Goal: Find specific page/section: Find specific page/section

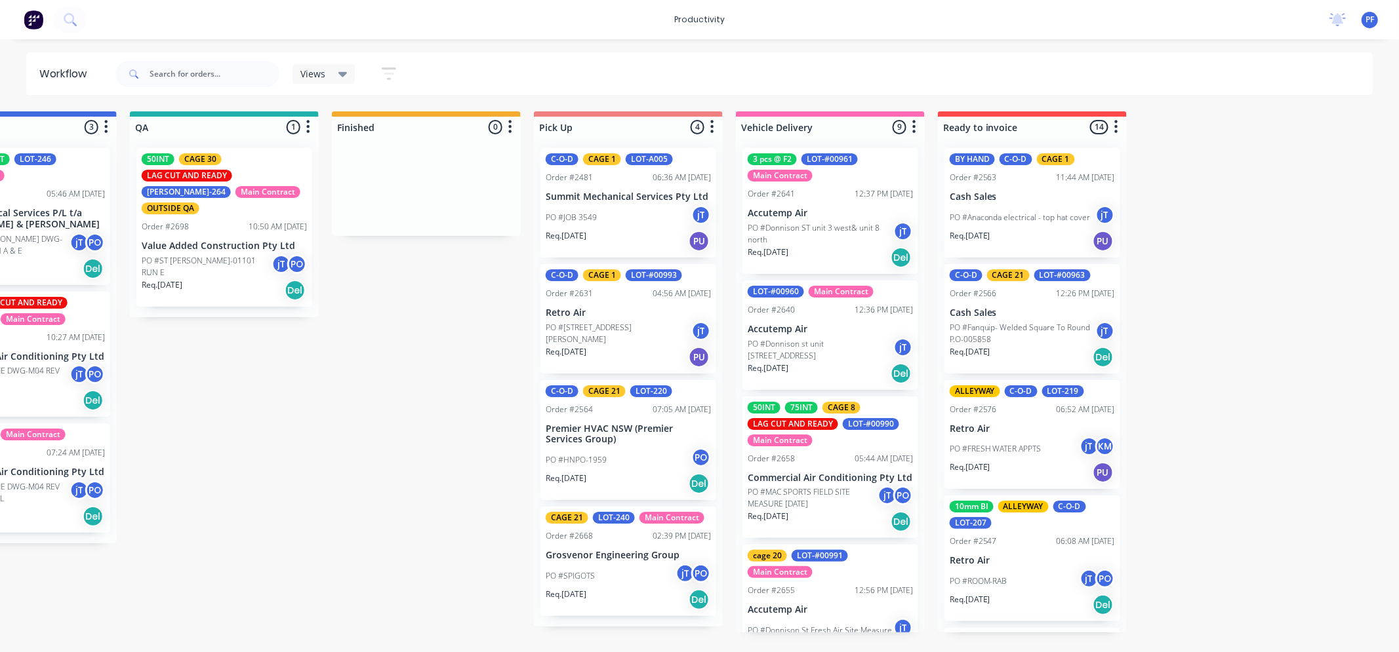
scroll to position [0, 1169]
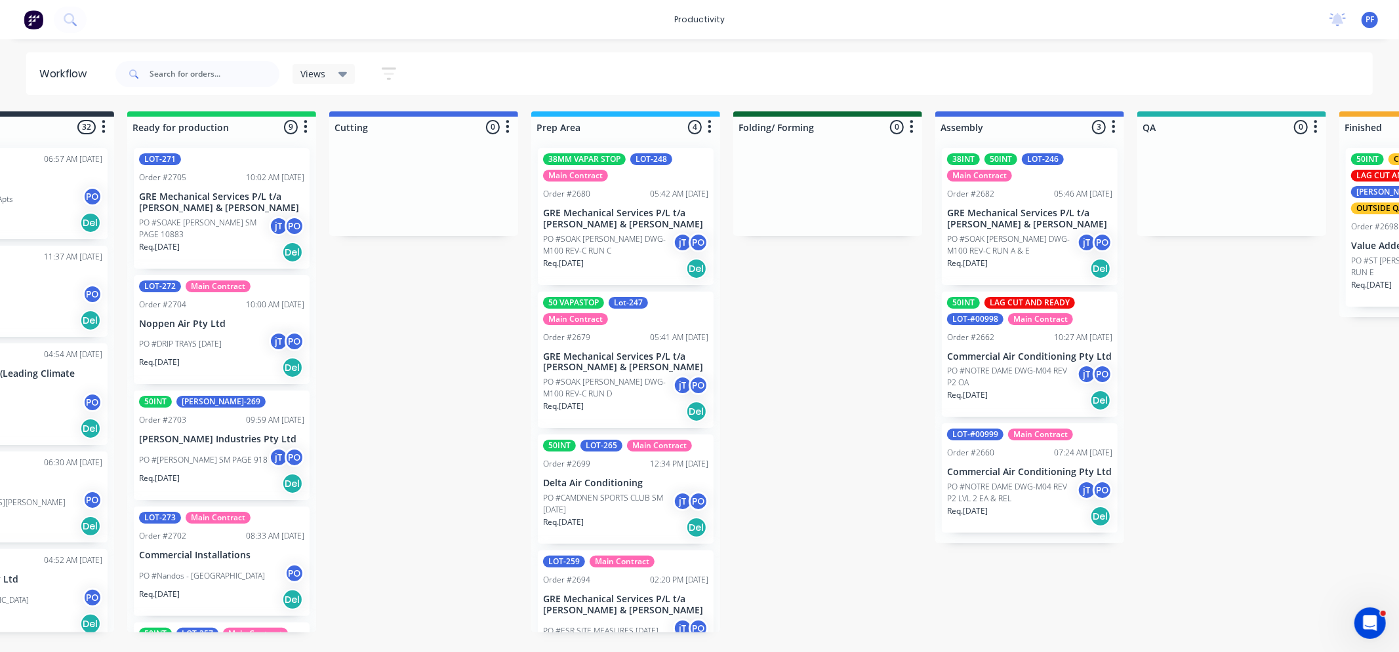
scroll to position [0, 83]
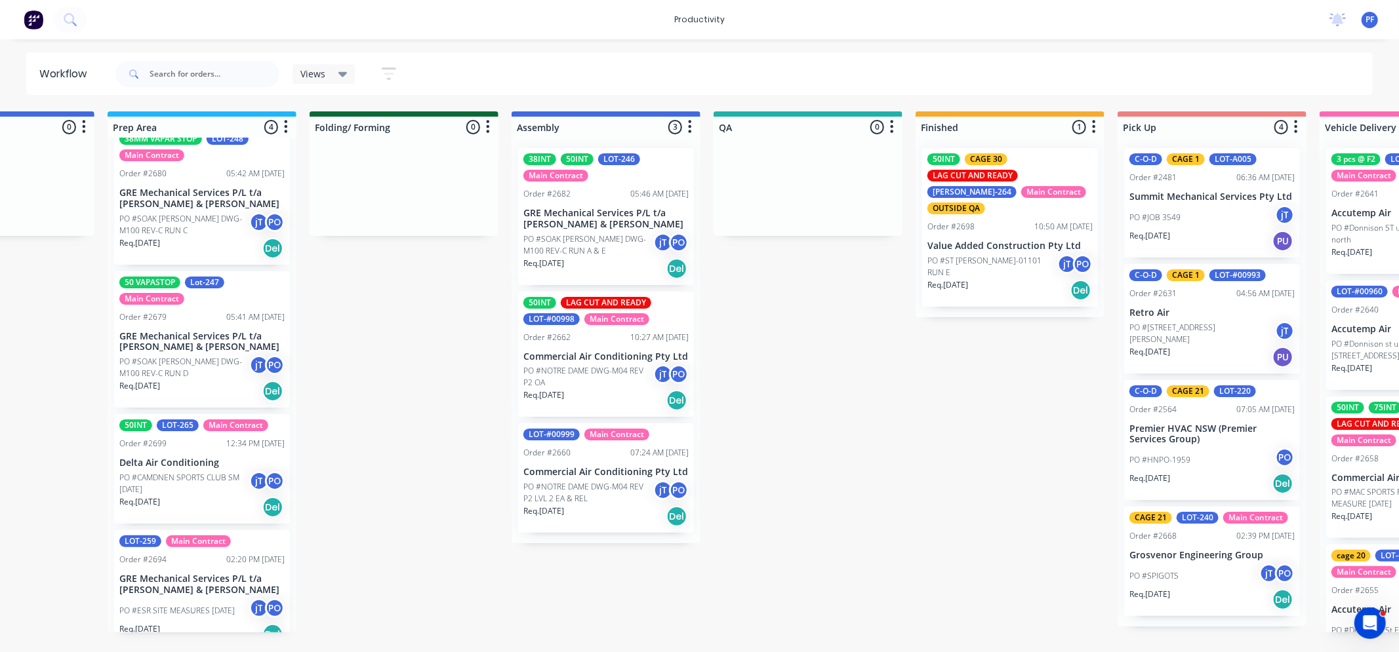
scroll to position [37, 0]
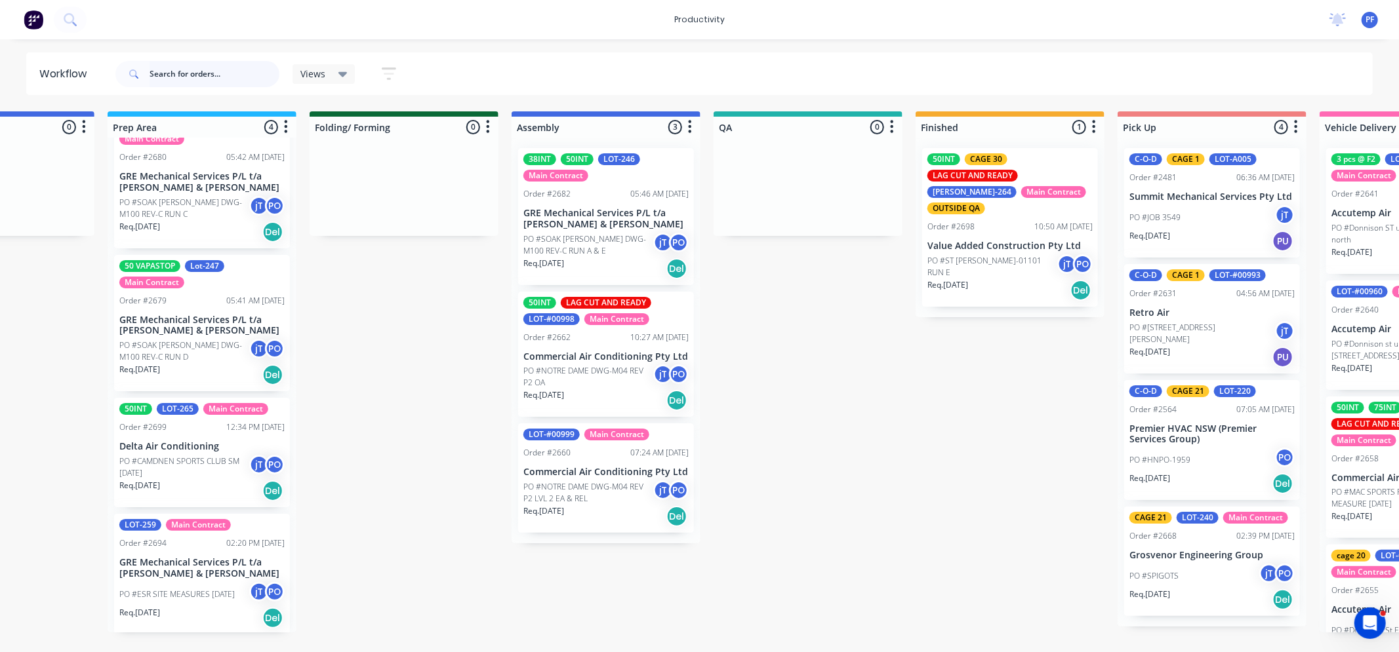
click at [216, 75] on input "text" at bounding box center [215, 74] width 130 height 26
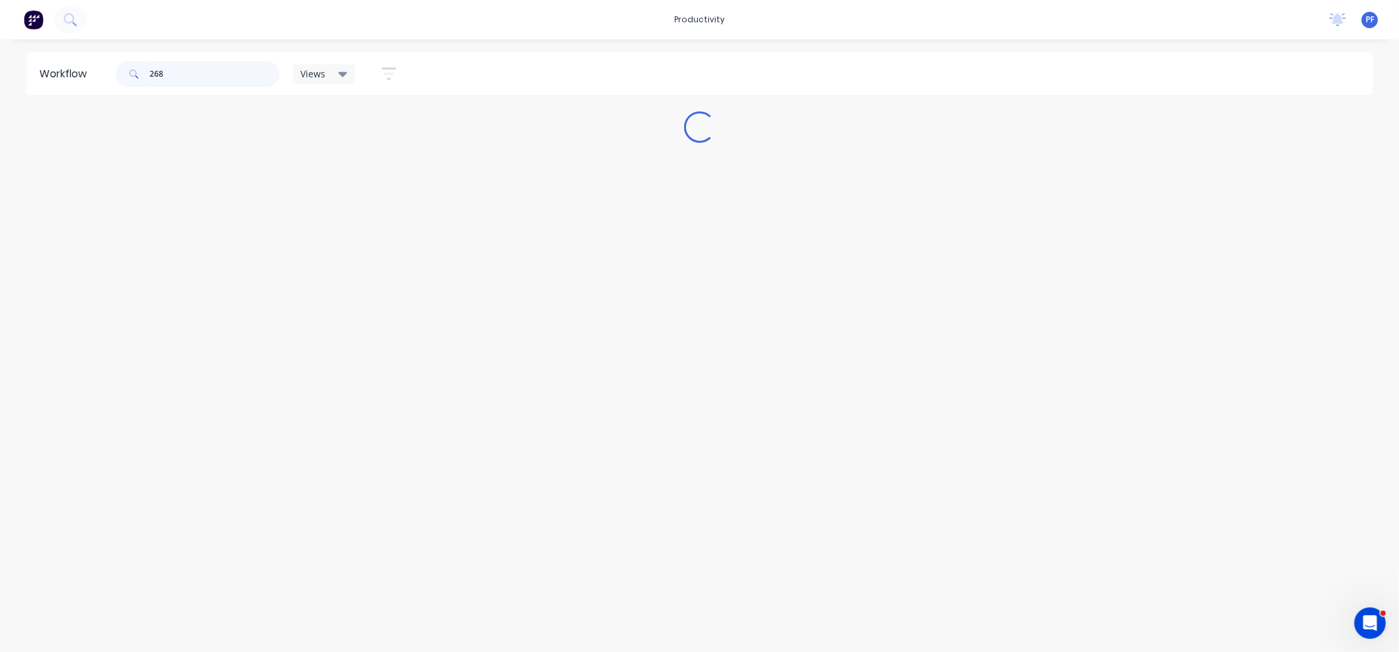
scroll to position [0, 0]
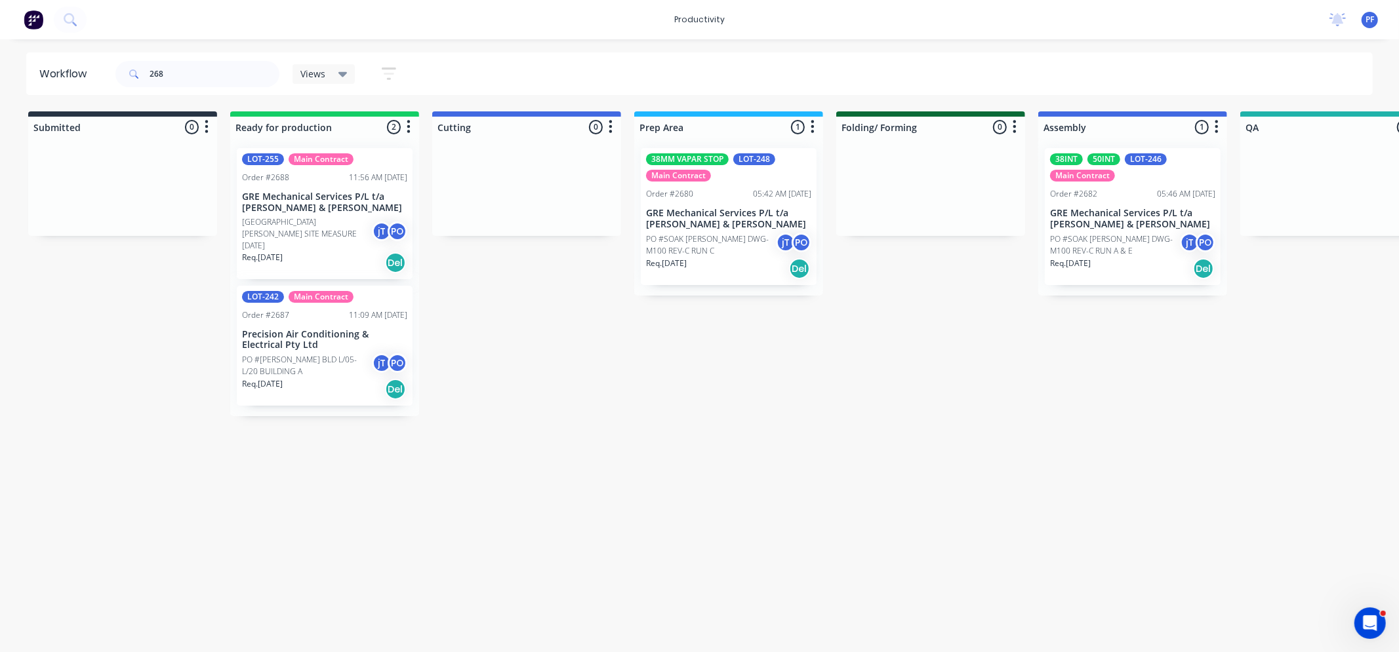
drag, startPoint x: 415, startPoint y: 648, endPoint x: 437, endPoint y: 657, distance: 24.1
click at [434, 574] on html "productivity productivity Workflow Planner Delivery Scheduling Timesheets No ne…" at bounding box center [699, 287] width 1399 height 574
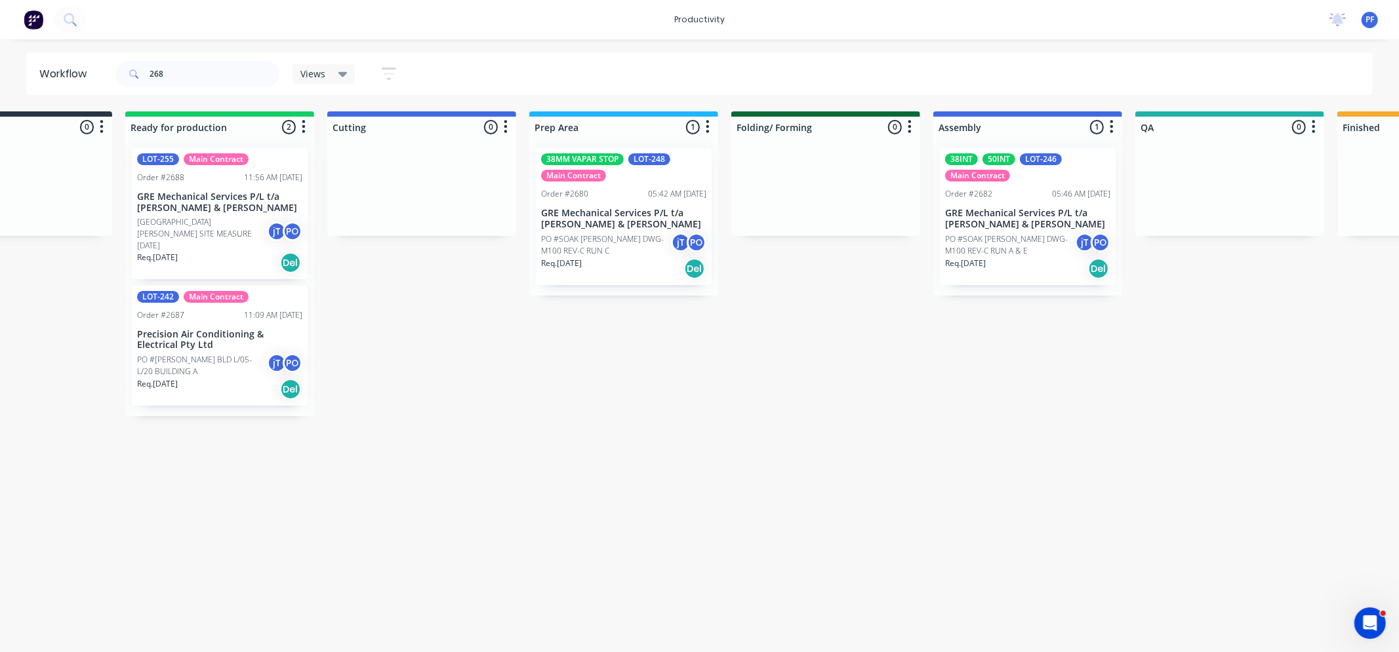
scroll to position [0, 102]
click at [243, 77] on input "268" at bounding box center [215, 74] width 130 height 26
type input "2"
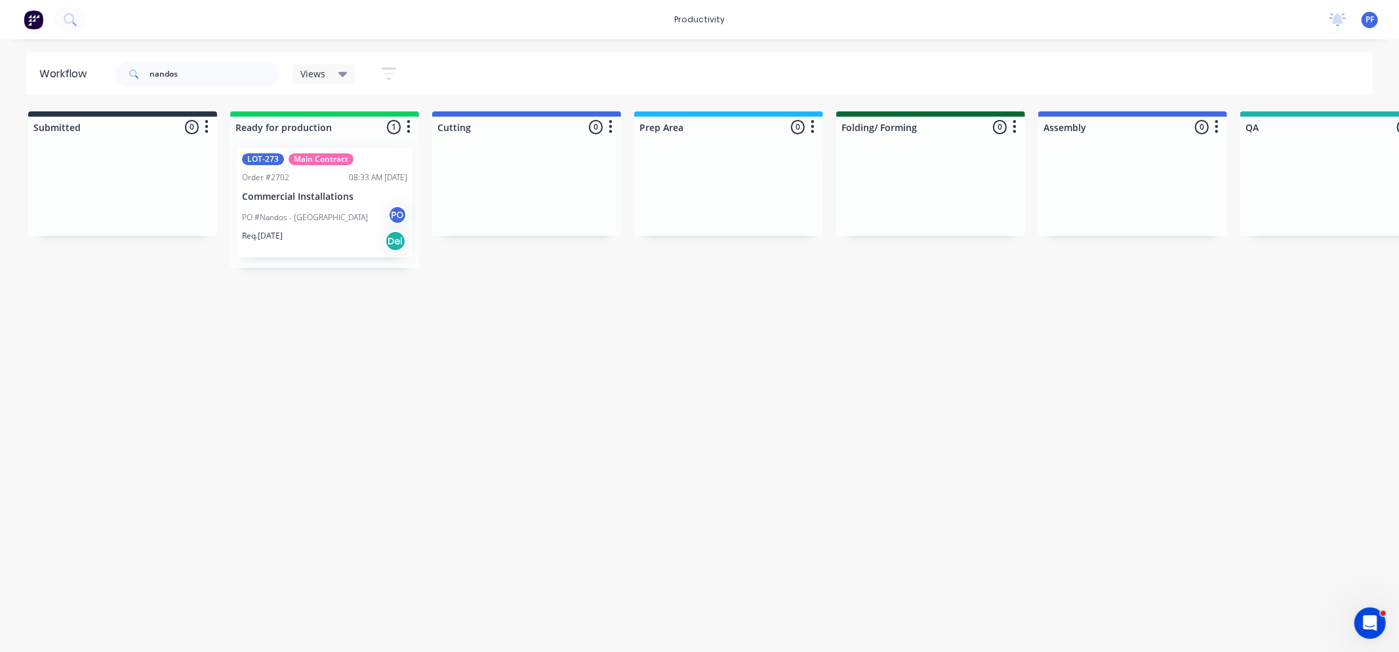
click at [431, 574] on html "productivity productivity Workflow Planner Delivery Scheduling Timesheets No ne…" at bounding box center [699, 287] width 1399 height 574
drag, startPoint x: 433, startPoint y: 644, endPoint x: 499, endPoint y: 641, distance: 66.3
click at [499, 574] on html "productivity productivity Workflow Planner Delivery Scheduling Timesheets No ne…" at bounding box center [699, 287] width 1399 height 574
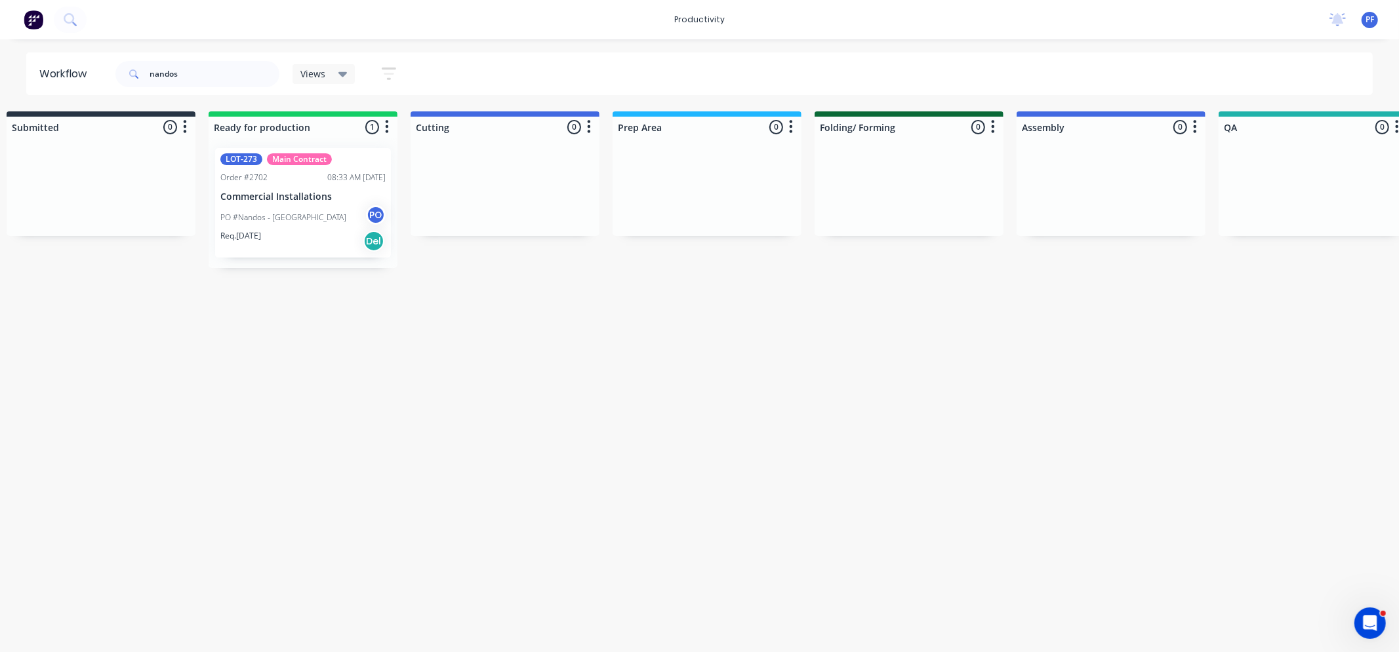
scroll to position [0, 41]
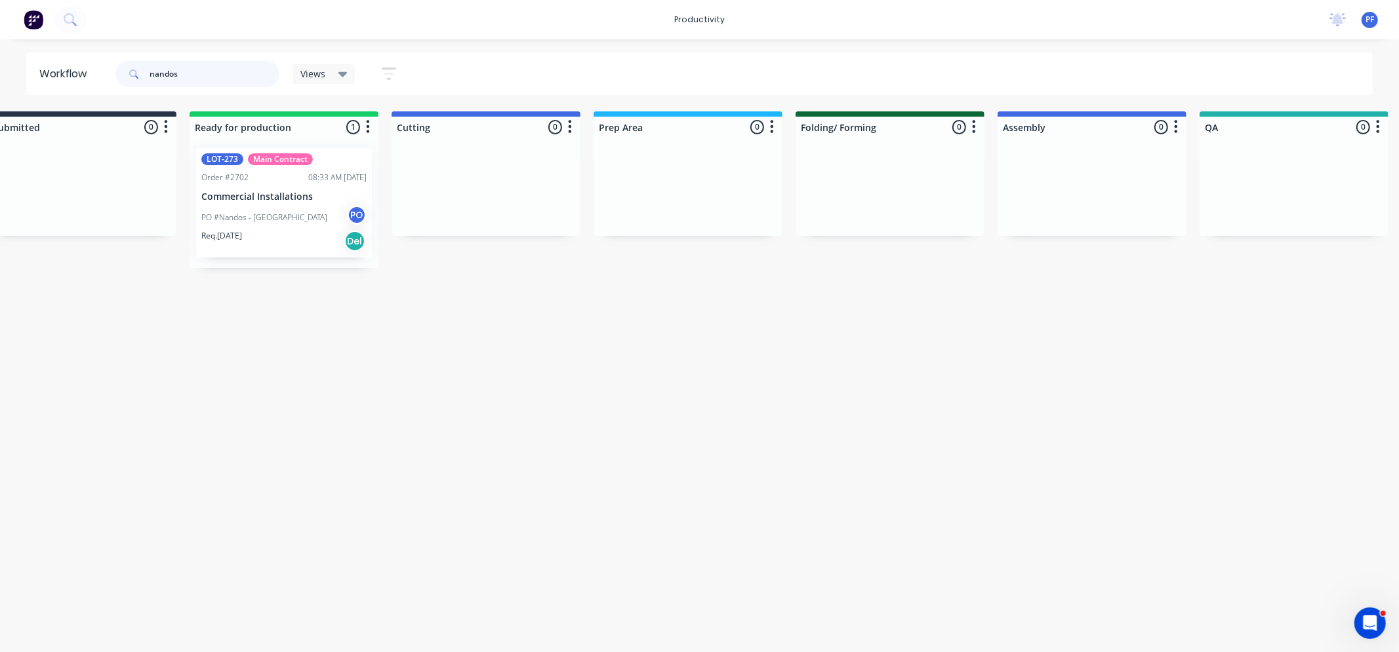
drag, startPoint x: 218, startPoint y: 82, endPoint x: 233, endPoint y: 74, distance: 17.0
click at [218, 81] on input "nandos" at bounding box center [215, 74] width 130 height 26
type input "n"
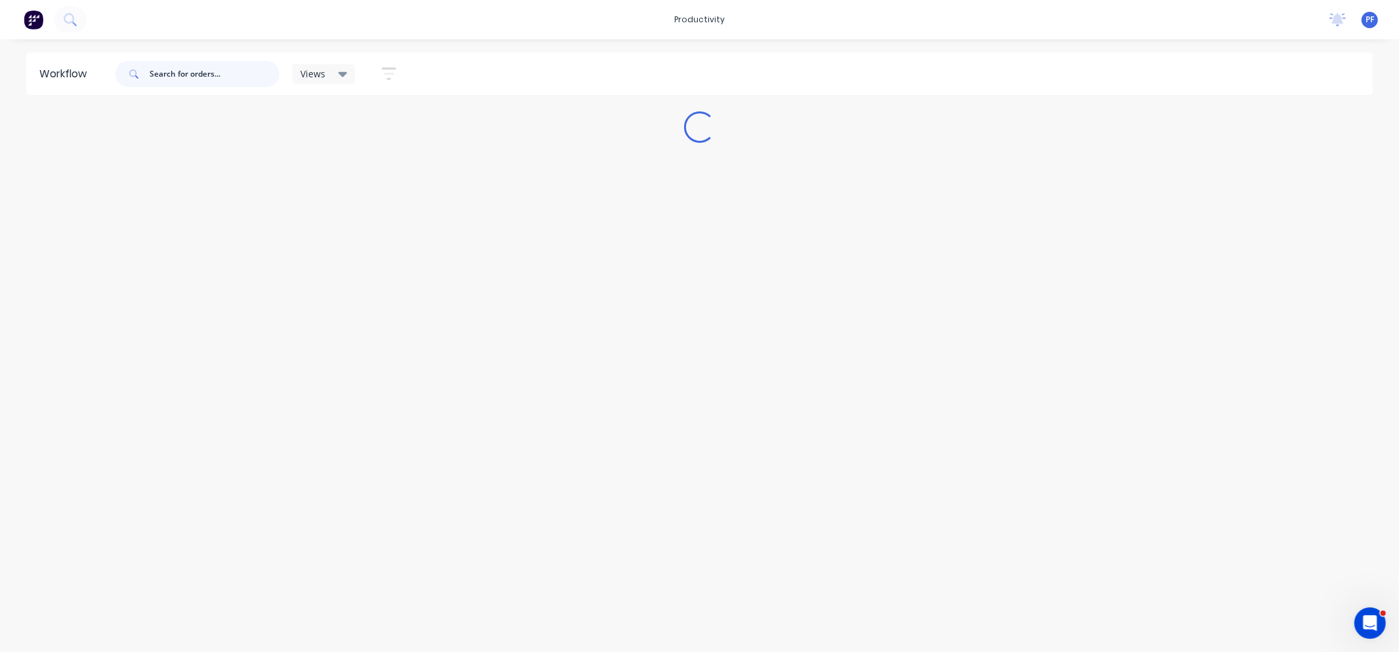
scroll to position [0, 0]
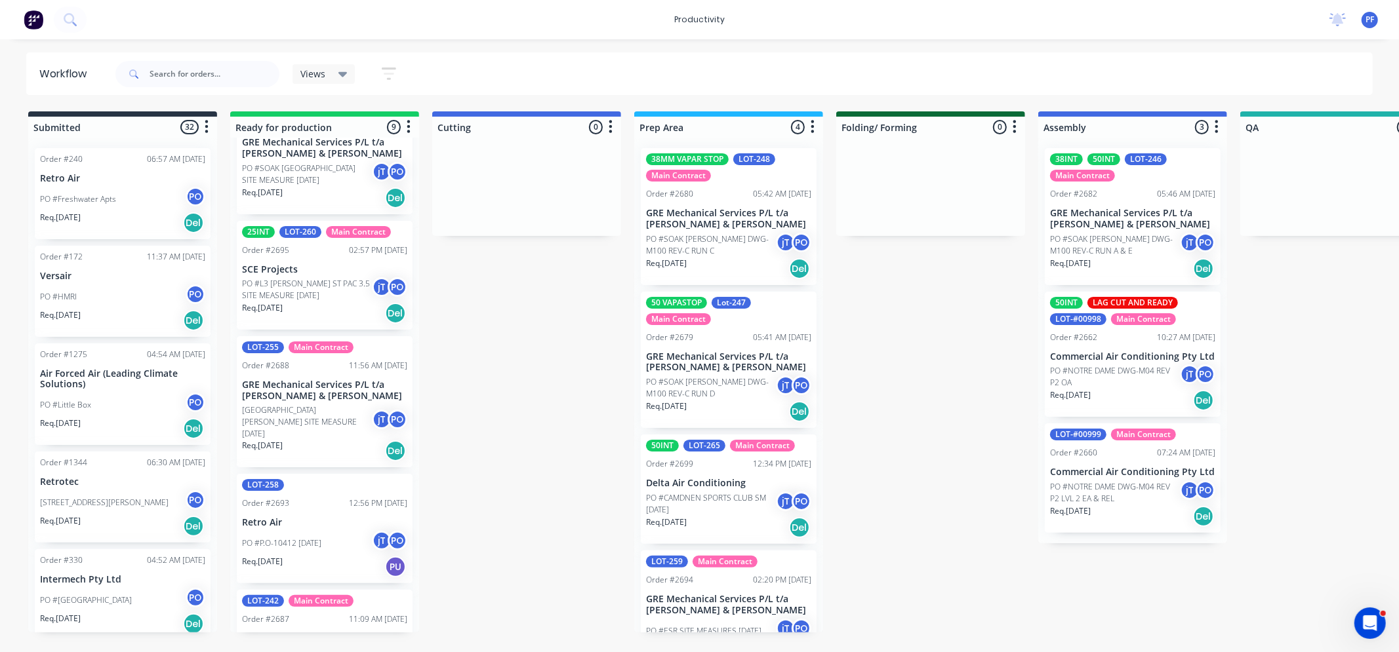
scroll to position [594, 0]
